Goal: Communication & Community: Ask a question

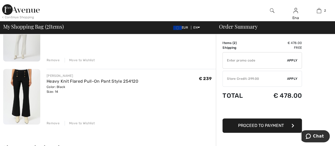
scroll to position [79, 0]
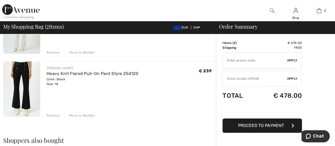
click at [55, 52] on div "Remove" at bounding box center [53, 52] width 13 height 5
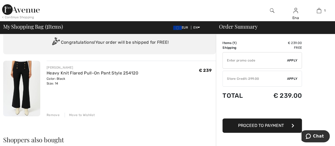
scroll to position [0, 0]
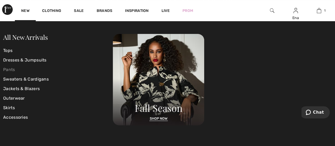
click at [6, 68] on link "Pants" at bounding box center [58, 70] width 110 height 10
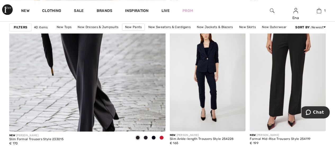
scroll to position [1351, 0]
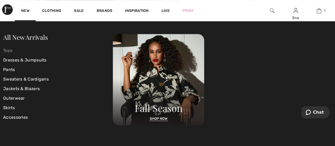
click at [6, 49] on link "Tops" at bounding box center [58, 51] width 110 height 10
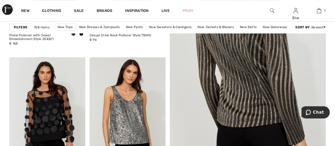
scroll to position [212, 0]
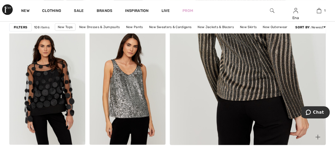
click at [251, 76] on img at bounding box center [247, 27] width 187 height 281
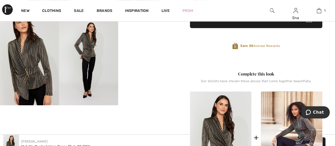
scroll to position [106, 0]
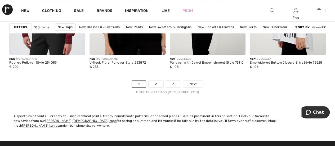
scroll to position [2198, 0]
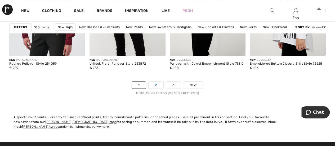
click at [153, 82] on link "2" at bounding box center [156, 85] width 15 height 7
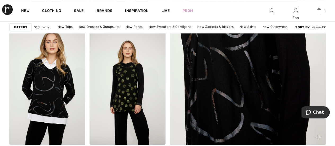
scroll to position [106, 0]
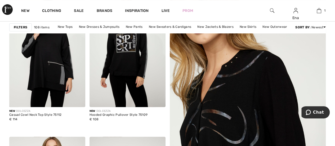
click at [236, 108] on img at bounding box center [247, 133] width 187 height 281
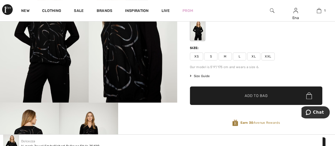
scroll to position [79, 0]
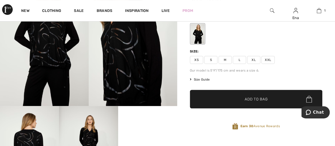
click at [256, 59] on span "XL" at bounding box center [253, 60] width 13 height 8
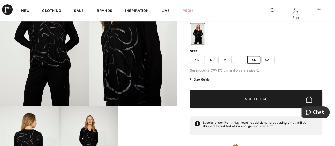
click at [251, 94] on span "✔ Added to Bag Add to Bag" at bounding box center [256, 99] width 132 height 19
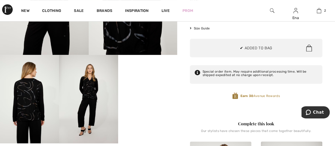
scroll to position [132, 0]
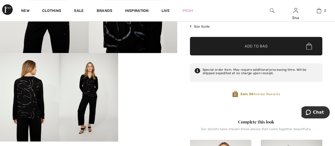
click at [146, 83] on video "Your browser does not support the video tag." at bounding box center [147, 68] width 59 height 30
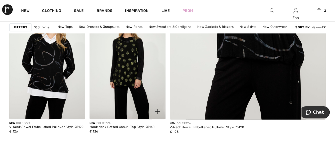
scroll to position [212, 0]
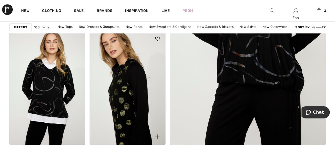
click at [121, 99] on img at bounding box center [128, 88] width 76 height 114
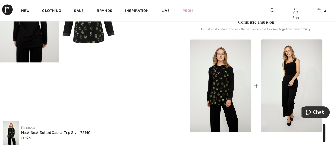
scroll to position [212, 0]
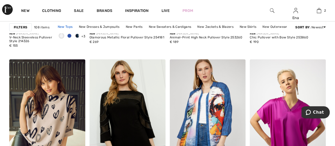
scroll to position [1960, 0]
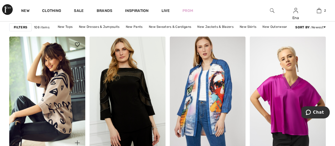
click at [54, 94] on img at bounding box center [47, 94] width 76 height 114
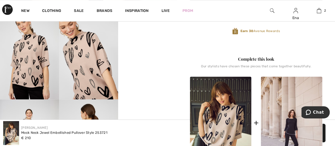
scroll to position [159, 0]
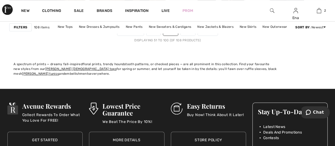
scroll to position [2198, 0]
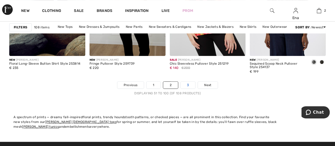
click at [185, 82] on link "3" at bounding box center [188, 85] width 15 height 7
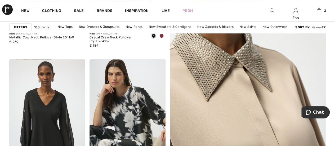
scroll to position [185, 0]
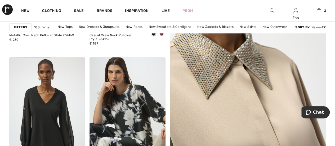
click at [225, 95] on img at bounding box center [247, 54] width 187 height 281
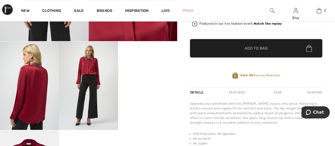
scroll to position [132, 0]
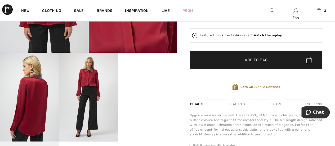
click at [93, 82] on img at bounding box center [88, 97] width 59 height 88
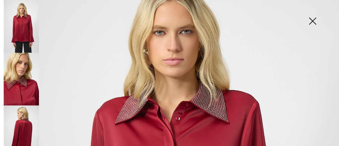
scroll to position [38, 0]
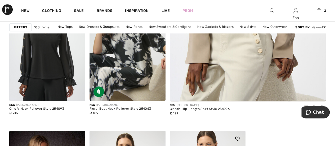
scroll to position [238, 0]
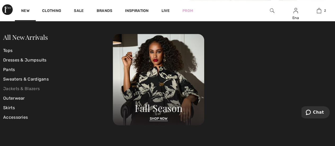
click at [17, 88] on link "Jackets & Blazers" at bounding box center [58, 89] width 110 height 10
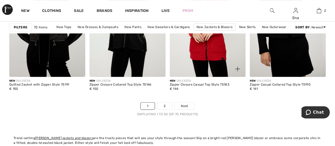
scroll to position [2172, 0]
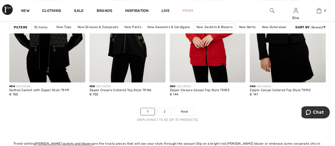
click at [163, 108] on link "2" at bounding box center [164, 111] width 15 height 7
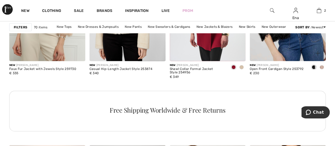
scroll to position [477, 0]
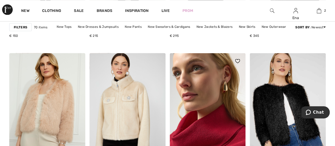
click at [200, 124] on img at bounding box center [208, 110] width 76 height 114
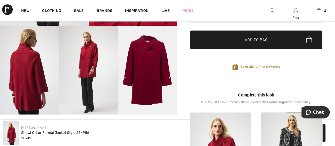
scroll to position [159, 0]
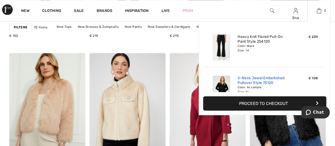
click at [254, 84] on link "V-Neck Jewel Embellished Pullover Style 75120" at bounding box center [264, 80] width 52 height 10
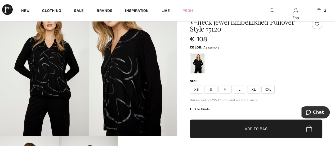
scroll to position [26, 0]
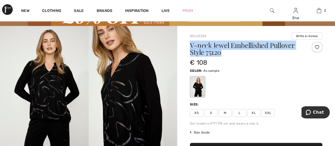
drag, startPoint x: 191, startPoint y: 44, endPoint x: 295, endPoint y: 50, distance: 103.5
click at [295, 50] on h1 "V-neck Jewel Embellished Pullover Style 75120" at bounding box center [245, 49] width 110 height 14
copy h1 "V-neck Jewel Embellished Pullover Style 75120"
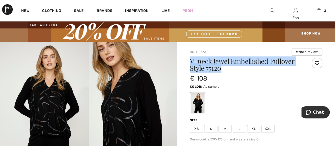
scroll to position [0, 0]
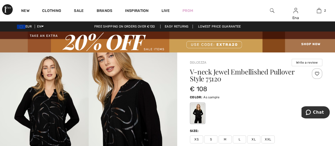
click at [242, 94] on div "Color: As sample" at bounding box center [256, 97] width 132 height 6
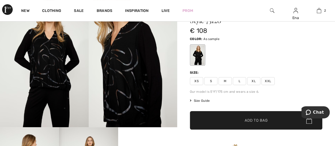
scroll to position [26, 0]
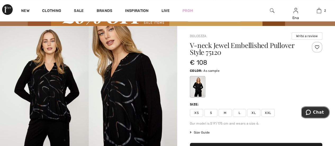
click at [315, 108] on button "Chat" at bounding box center [315, 112] width 30 height 12
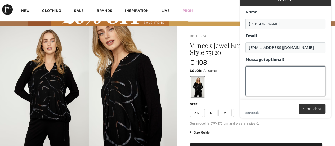
click at [256, 71] on textarea "Message (optional)" at bounding box center [286, 81] width 80 height 30
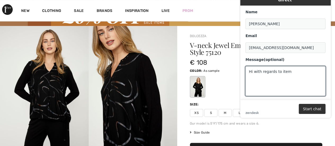
click at [158, 42] on img at bounding box center [133, 92] width 89 height 133
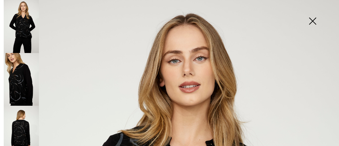
click at [308, 20] on img at bounding box center [312, 21] width 26 height 27
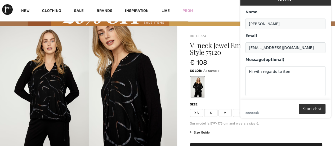
click at [231, 78] on div at bounding box center [256, 87] width 132 height 22
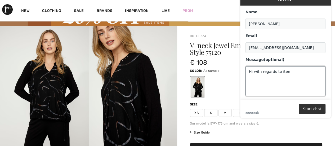
click at [295, 68] on textarea "Hi with regards to item" at bounding box center [286, 81] width 80 height 30
paste textarea "V-neck Jewel Embellished Pullover Style 75120"
type textarea "Hi with regards to item V-neck Jewel Embellished Pullover Style 75120 is the co…"
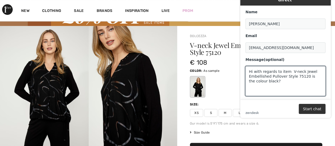
click at [317, 121] on div "Live Chat | Chat en direct Name Ena Butler Email enaoleary@hotmail.com Message …" at bounding box center [285, 53] width 99 height 137
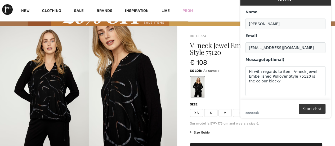
click at [317, 108] on button "Start chat" at bounding box center [312, 109] width 27 height 10
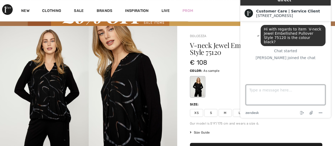
click at [256, 93] on textarea "Type a message here..." at bounding box center [285, 95] width 79 height 20
type textarea "hi"
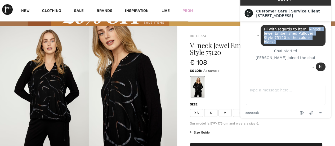
drag, startPoint x: 303, startPoint y: 23, endPoint x: 318, endPoint y: 33, distance: 17.2
click at [318, 33] on div "Hi with regards to item V-neck Jewel Embellished Pullover Style 75120 is the co…" at bounding box center [293, 35] width 65 height 21
copy span "V-neck Jewel Embellished Pullover Style 75120 is the colour black?"
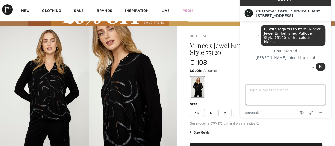
click at [254, 91] on textarea "Type a message here..." at bounding box center [285, 95] width 79 height 20
paste textarea "V-neck Jewel Embellished Pullover Style 75120 is the colour black?"
type textarea "Please can you check if V-neck Jewel Embellished Pullover Style 75120 is the co…"
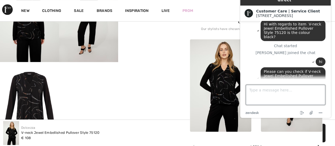
scroll to position [185, 0]
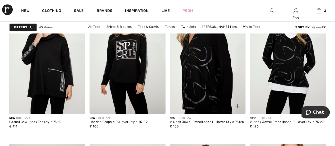
scroll to position [397, 0]
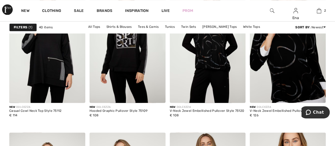
click at [289, 64] on img at bounding box center [288, 46] width 76 height 114
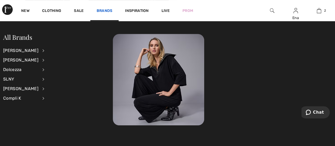
scroll to position [132, 0]
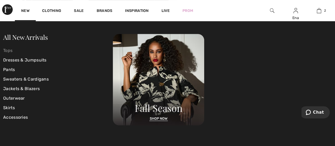
click at [11, 50] on link "Tops" at bounding box center [58, 51] width 110 height 10
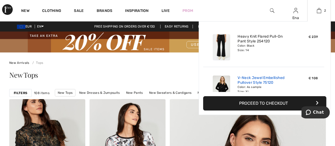
click at [252, 77] on link "V-Neck Jewel Embellished Pullover Style 75120" at bounding box center [264, 80] width 52 height 10
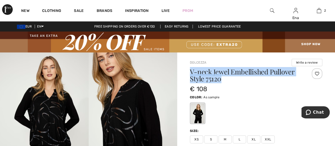
drag, startPoint x: 191, startPoint y: 71, endPoint x: 288, endPoint y: 77, distance: 97.1
click at [288, 77] on h1 "V-neck Jewel Embellished Pullover Style 75120" at bounding box center [245, 75] width 110 height 14
copy h1 "V-neck Jewel Embellished Pullover Style 75120"
